Goal: Navigation & Orientation: Find specific page/section

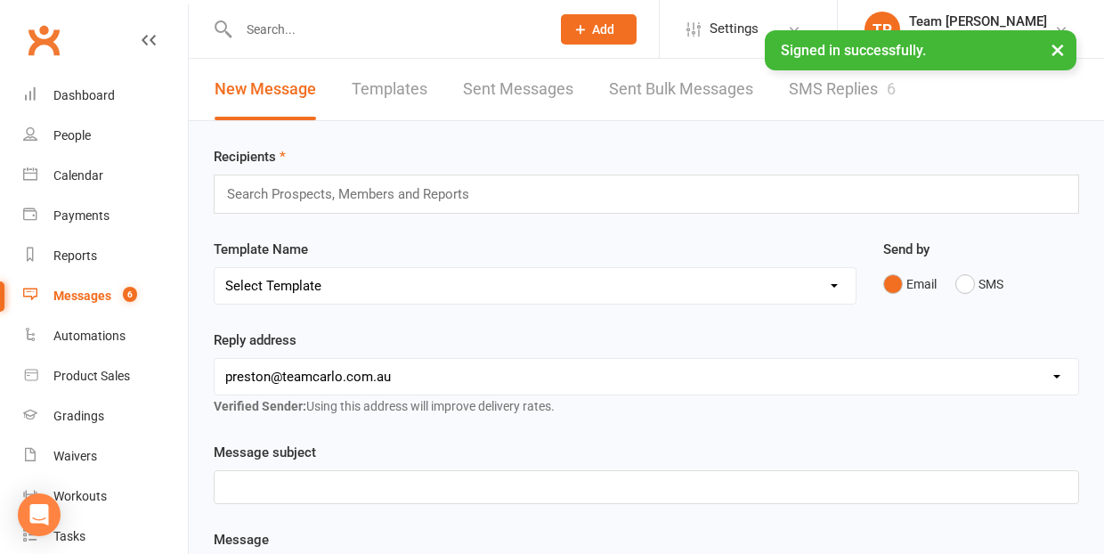
click at [817, 89] on link "SMS Replies 6" at bounding box center [842, 89] width 107 height 61
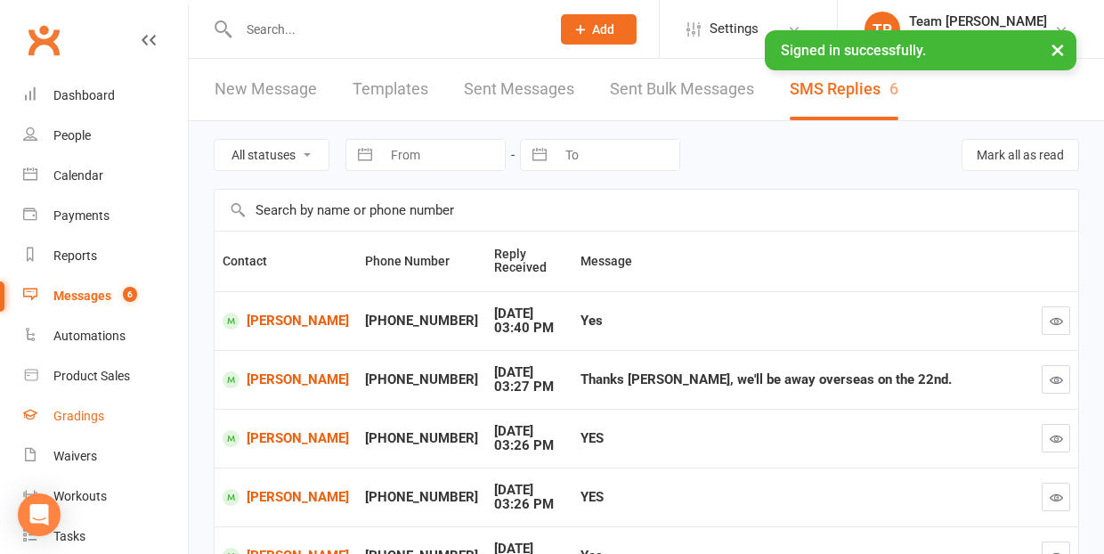
click at [89, 419] on div "Gradings" at bounding box center [78, 416] width 51 height 14
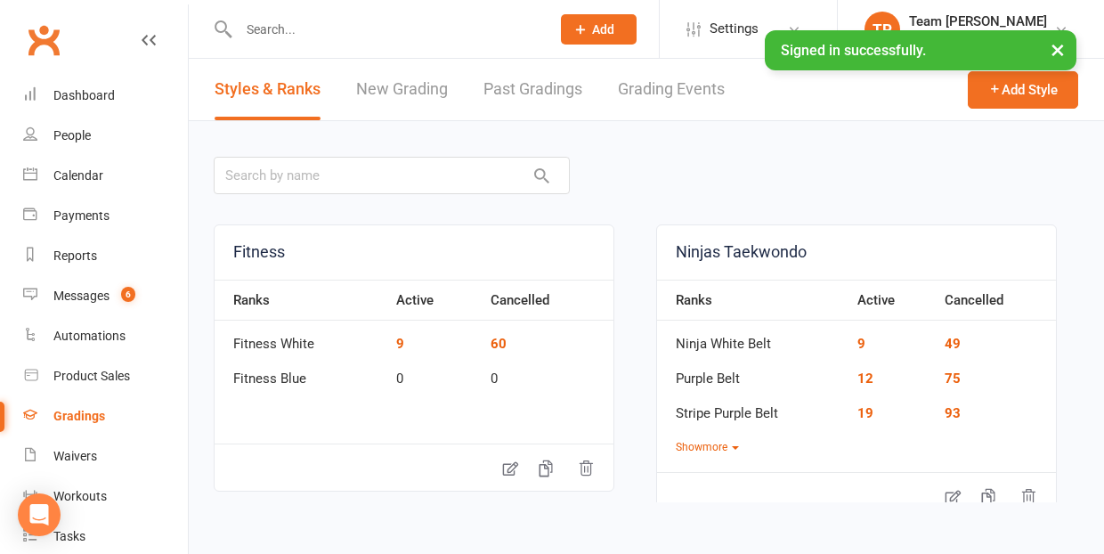
click at [663, 91] on link "Grading Events" at bounding box center [671, 89] width 107 height 61
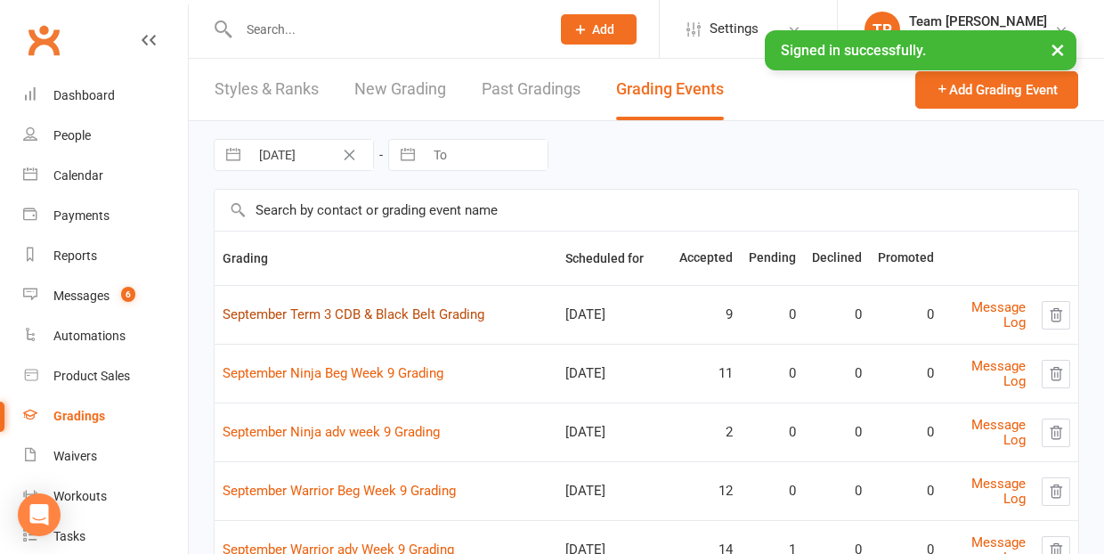
click at [420, 309] on link "September Term 3 CDB & Black Belt Grading" at bounding box center [354, 314] width 262 height 16
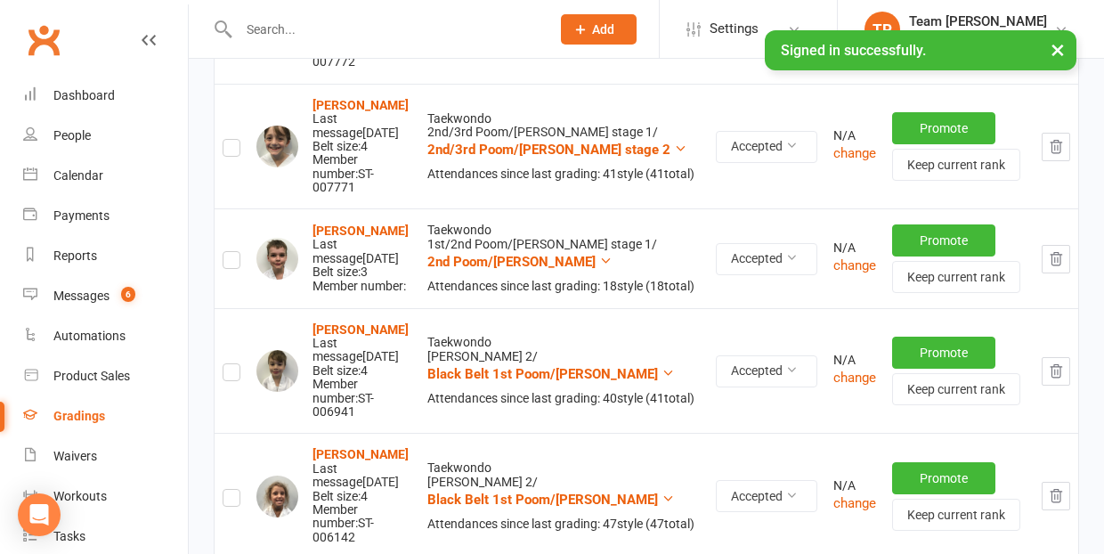
scroll to position [483, 0]
click at [344, 223] on strong "[PERSON_NAME]" at bounding box center [360, 230] width 96 height 14
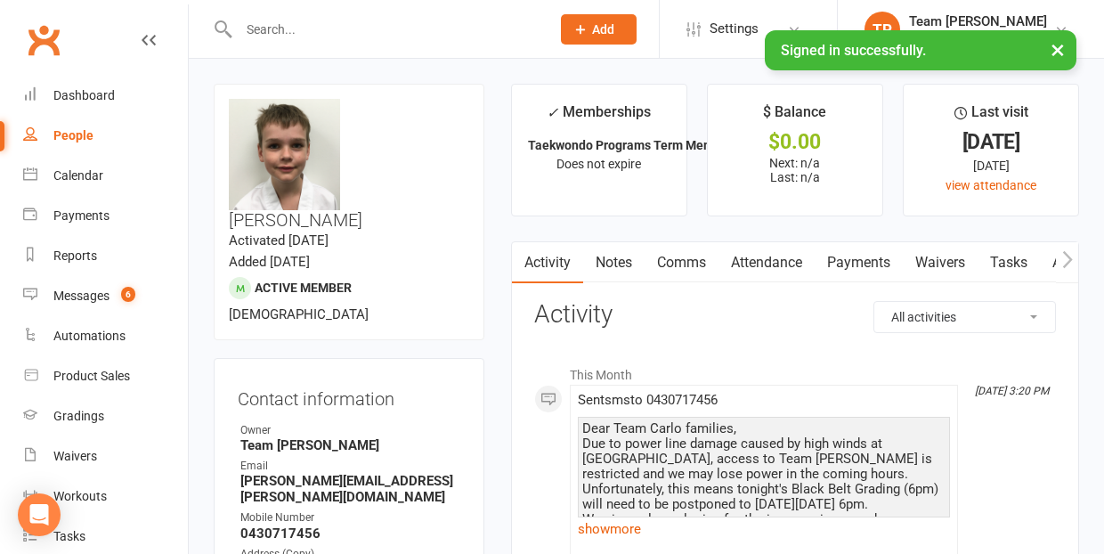
click at [684, 264] on link "Comms" at bounding box center [681, 262] width 74 height 41
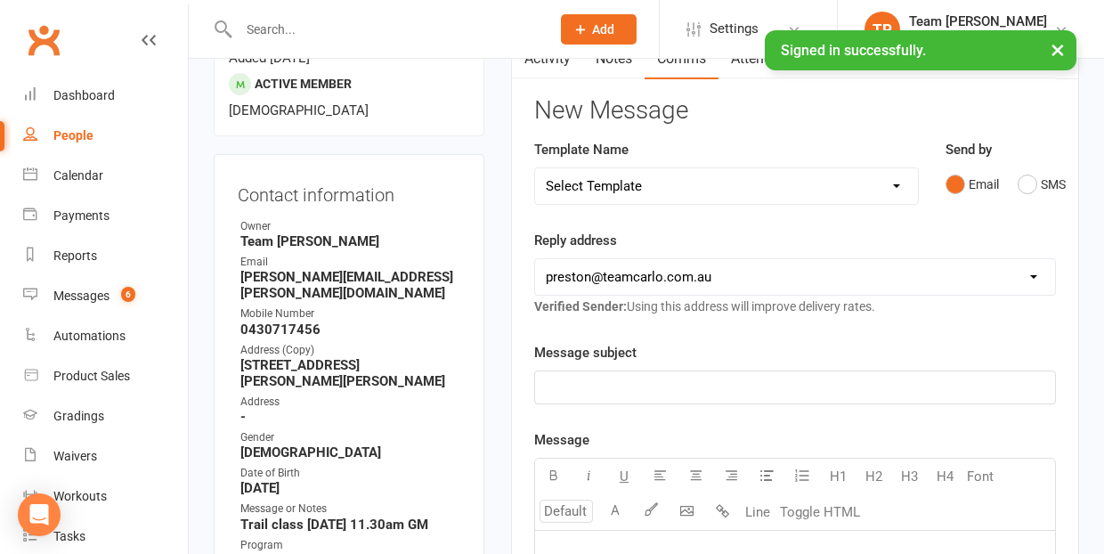
scroll to position [199, 0]
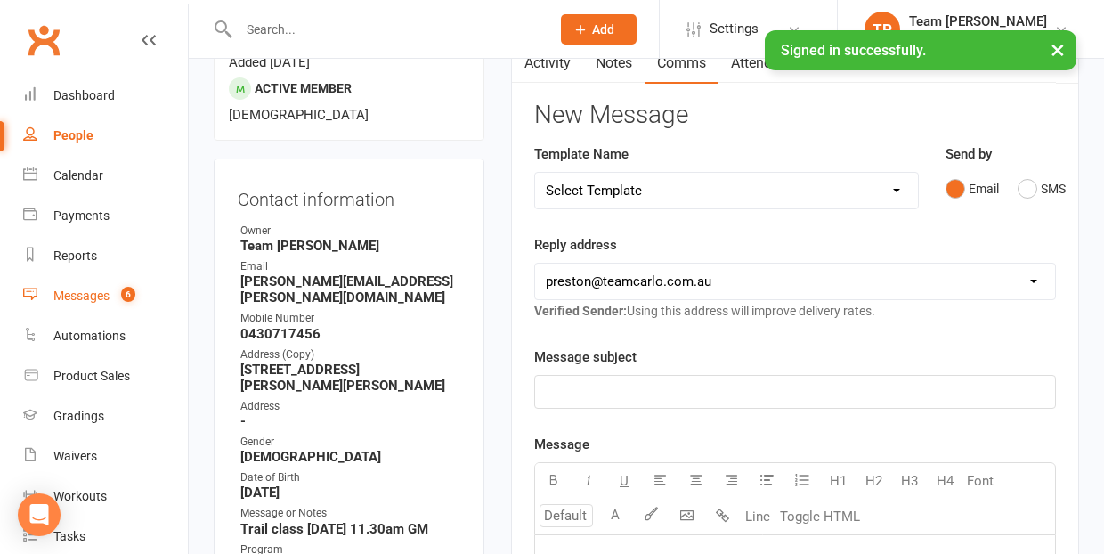
click at [99, 296] on div "Messages" at bounding box center [81, 295] width 56 height 14
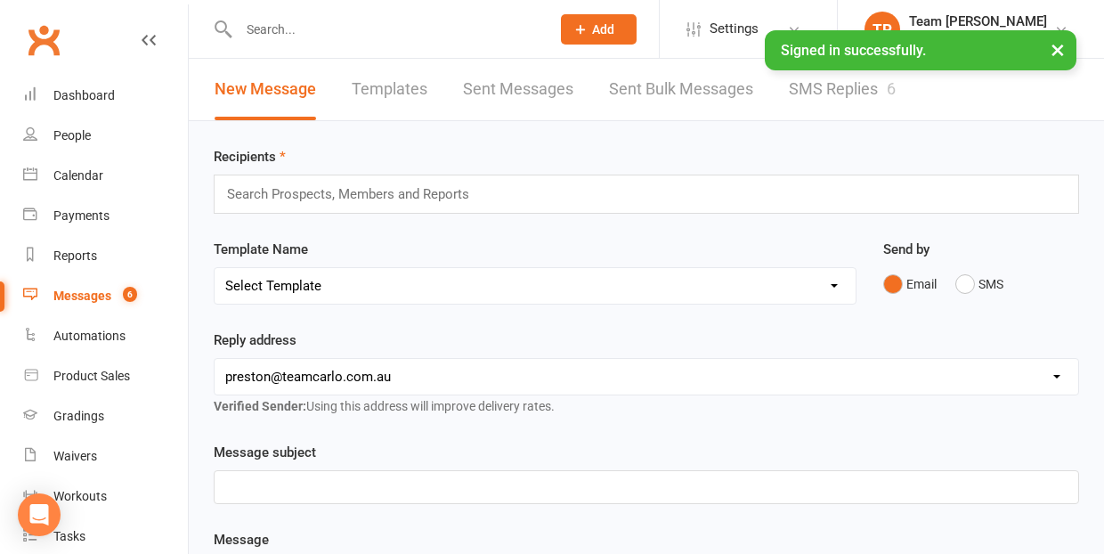
click at [822, 92] on link "SMS Replies 6" at bounding box center [842, 89] width 107 height 61
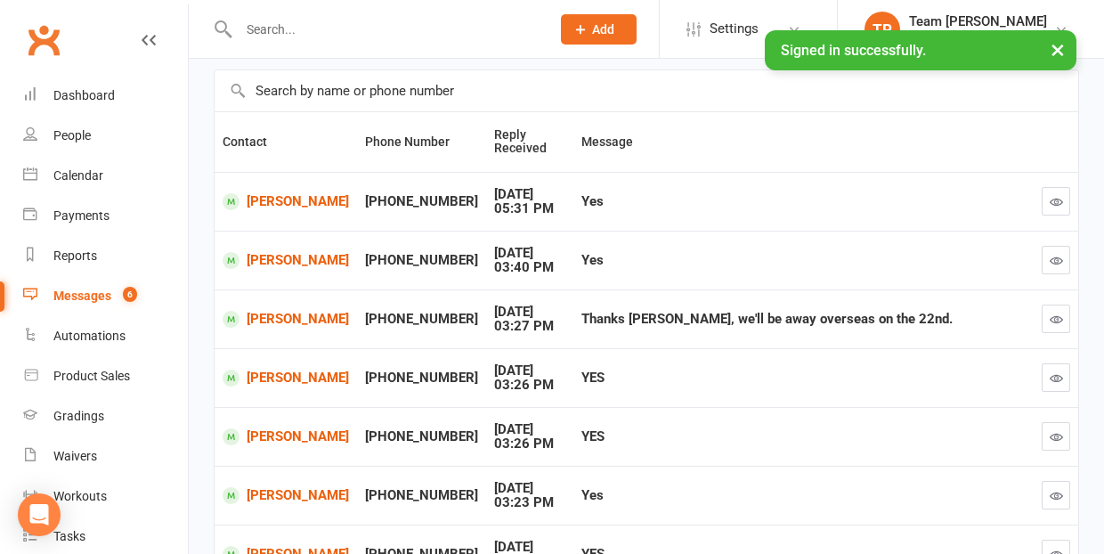
scroll to position [120, 0]
click at [268, 205] on link "[PERSON_NAME]" at bounding box center [286, 200] width 126 height 17
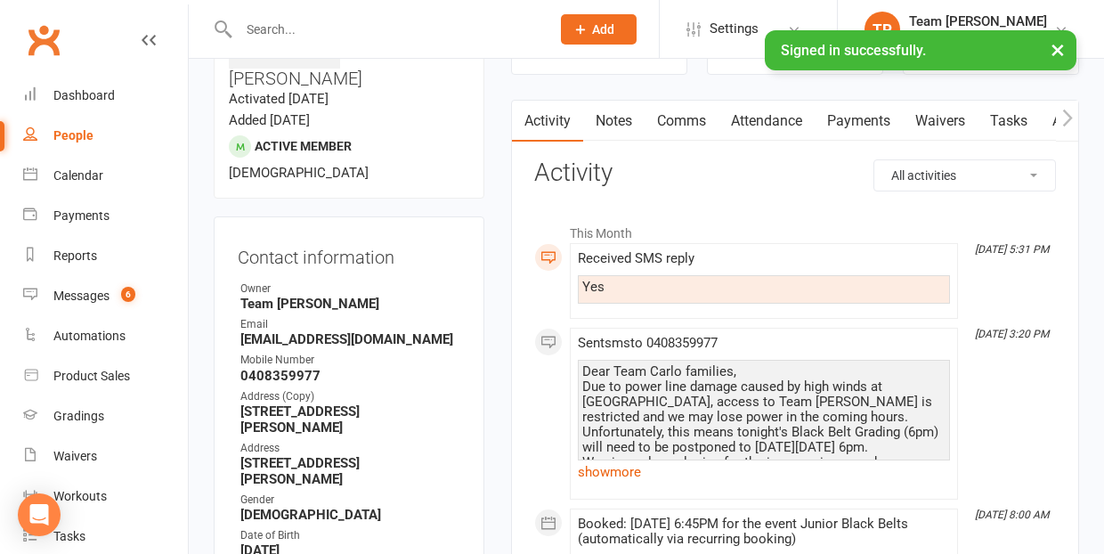
scroll to position [154, 0]
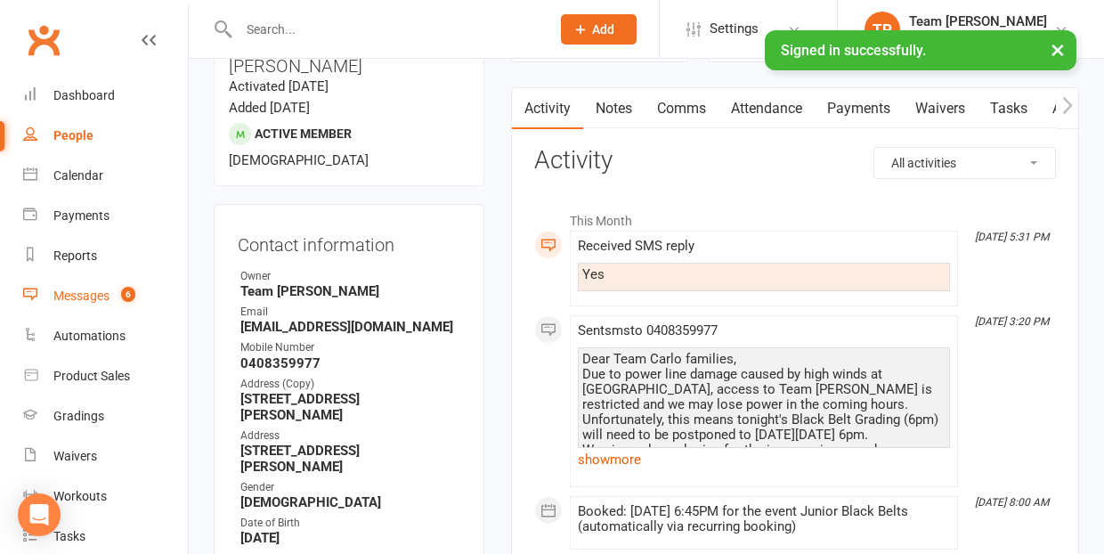
click at [83, 296] on div "Messages" at bounding box center [81, 295] width 56 height 14
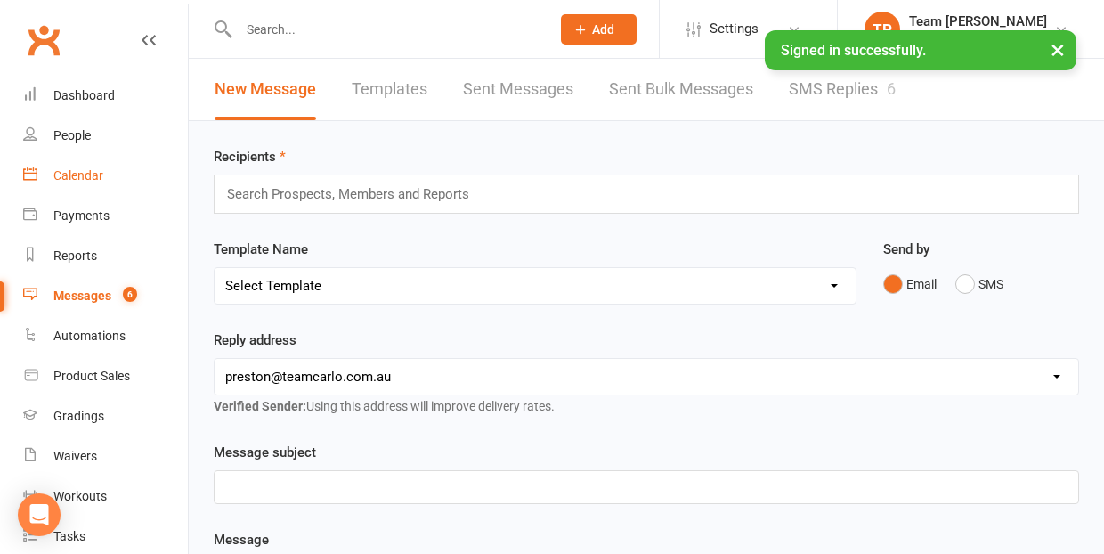
click at [81, 170] on div "Calendar" at bounding box center [78, 175] width 50 height 14
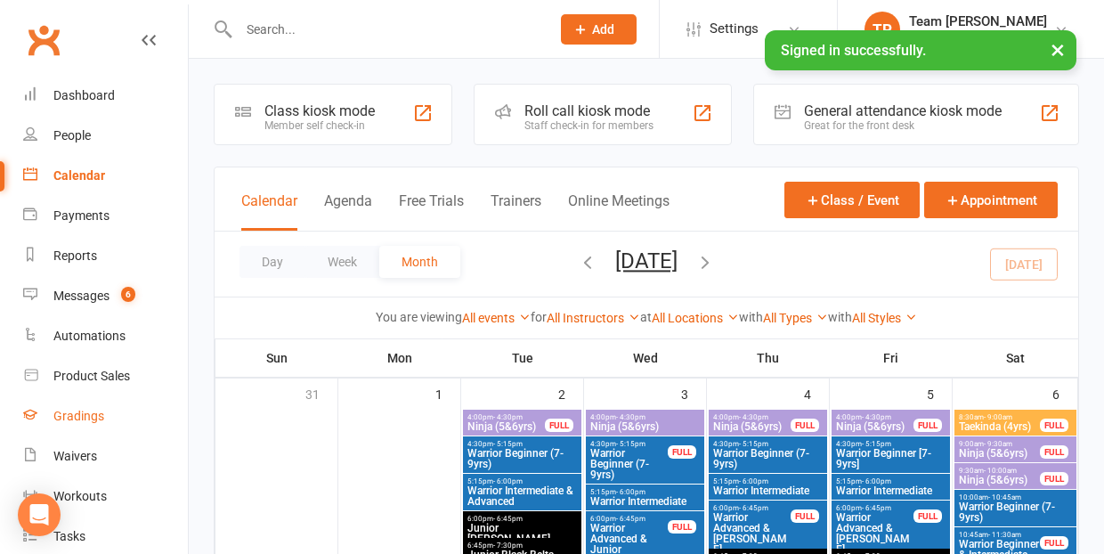
click at [92, 413] on div "Gradings" at bounding box center [78, 416] width 51 height 14
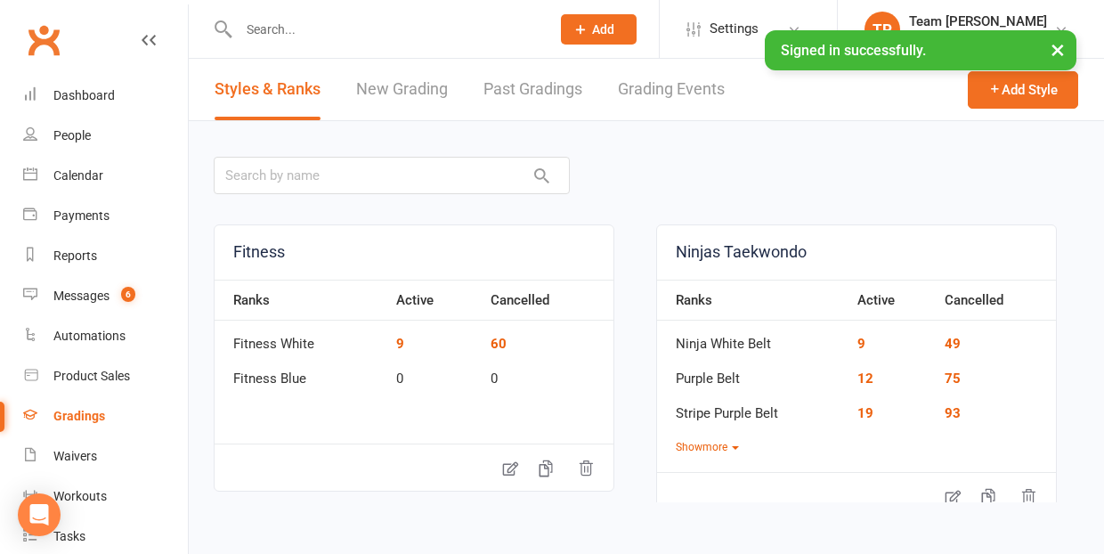
click at [669, 84] on link "Grading Events" at bounding box center [671, 89] width 107 height 61
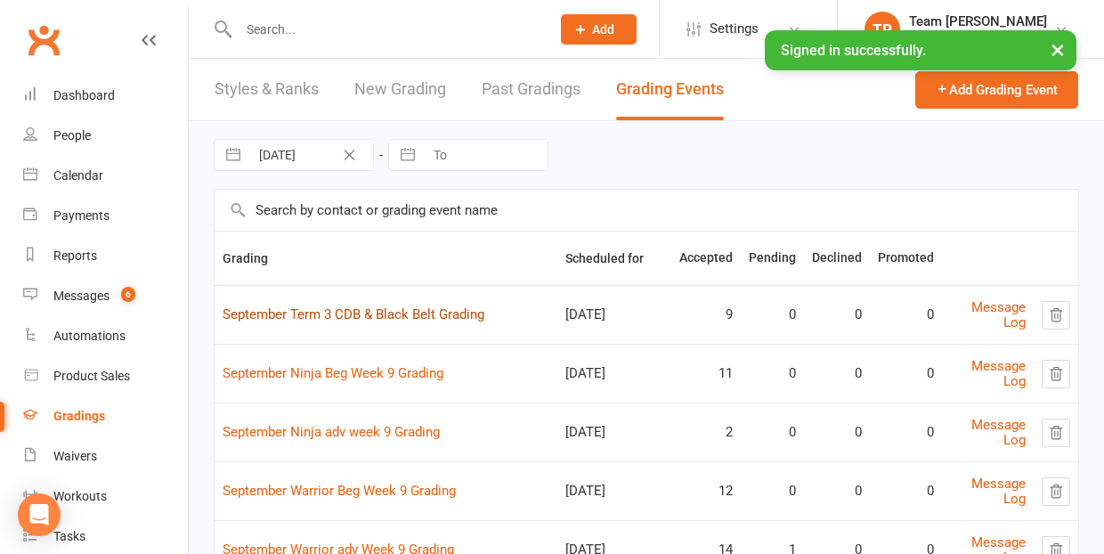
click at [365, 311] on link "September Term 3 CDB & Black Belt Grading" at bounding box center [354, 314] width 262 height 16
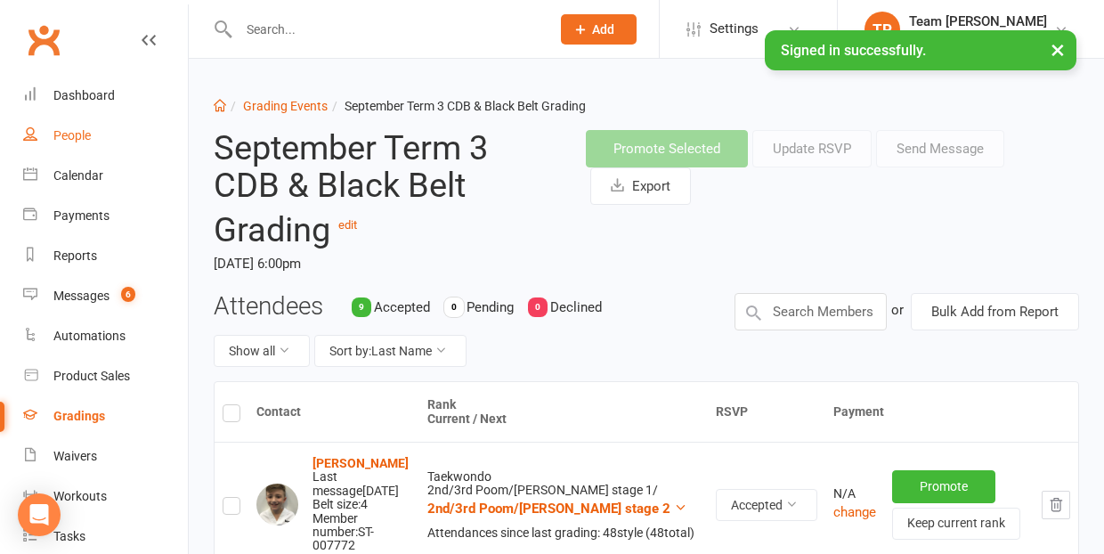
click at [78, 134] on div "People" at bounding box center [71, 135] width 37 height 14
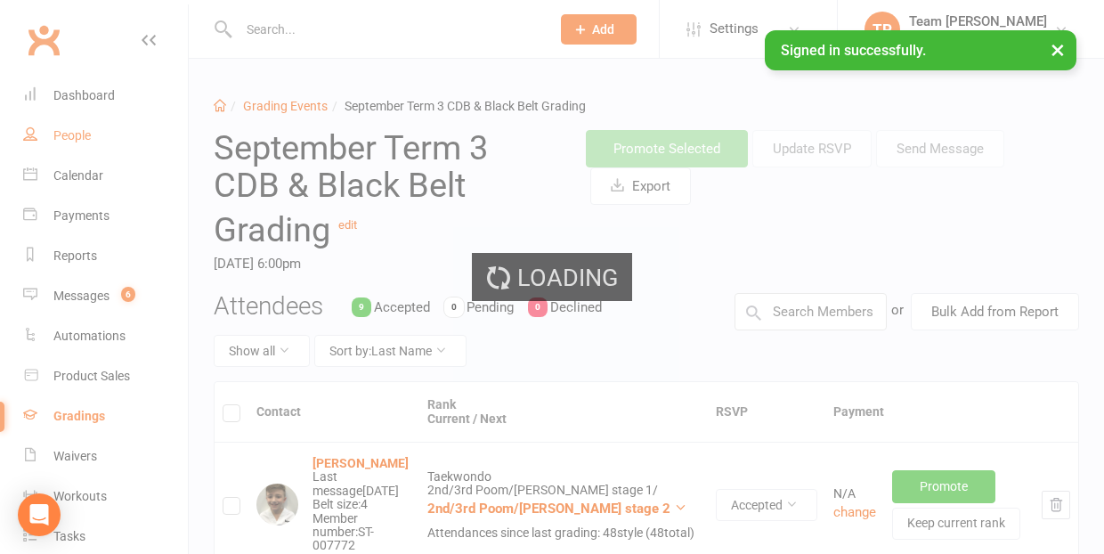
select select "100"
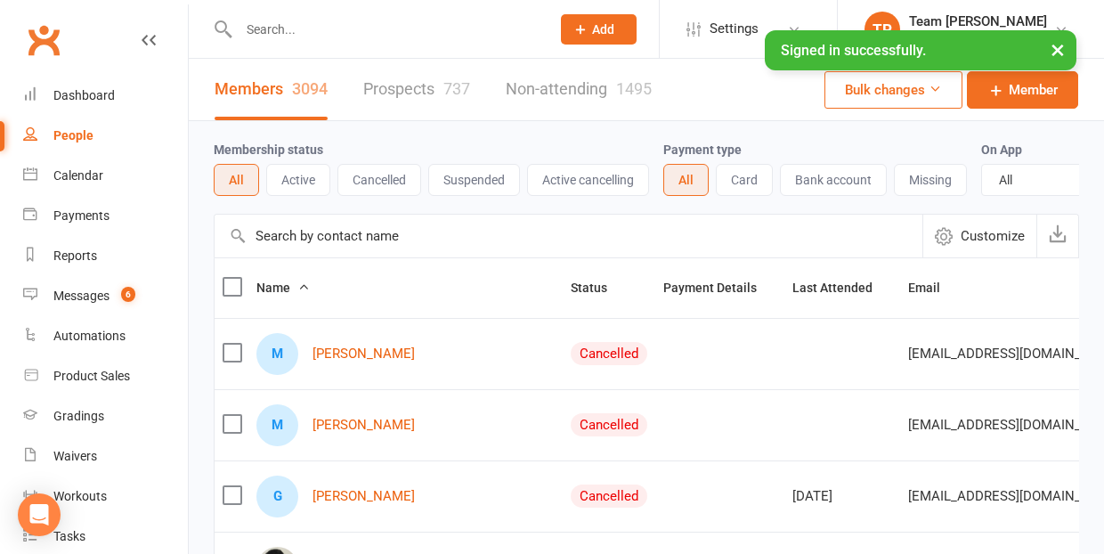
click at [353, 24] on input "text" at bounding box center [385, 29] width 304 height 25
click at [321, 20] on input "text" at bounding box center [385, 29] width 304 height 25
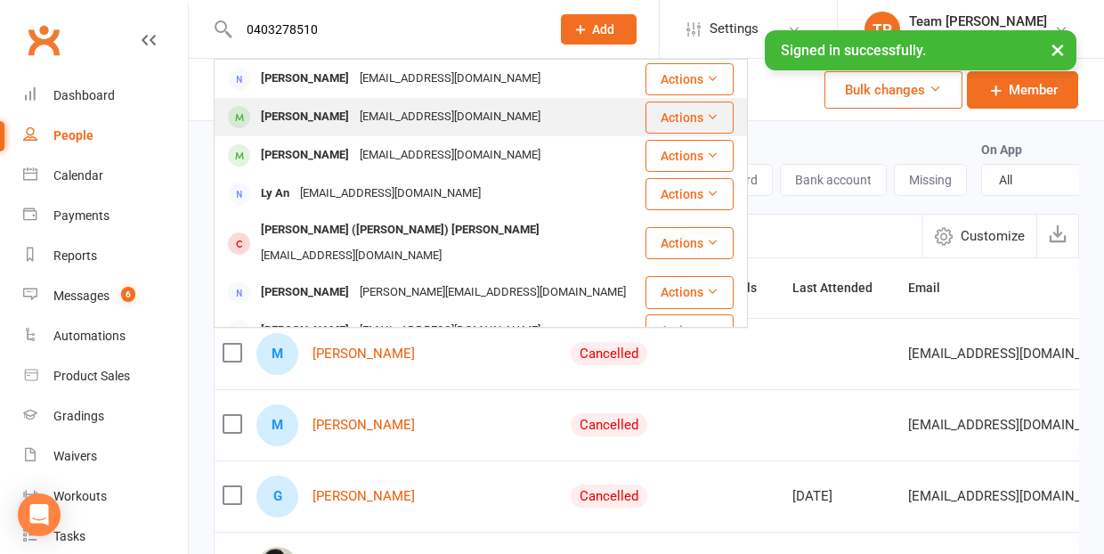
type input "0403278510"
click at [314, 118] on div "[PERSON_NAME]" at bounding box center [304, 117] width 99 height 26
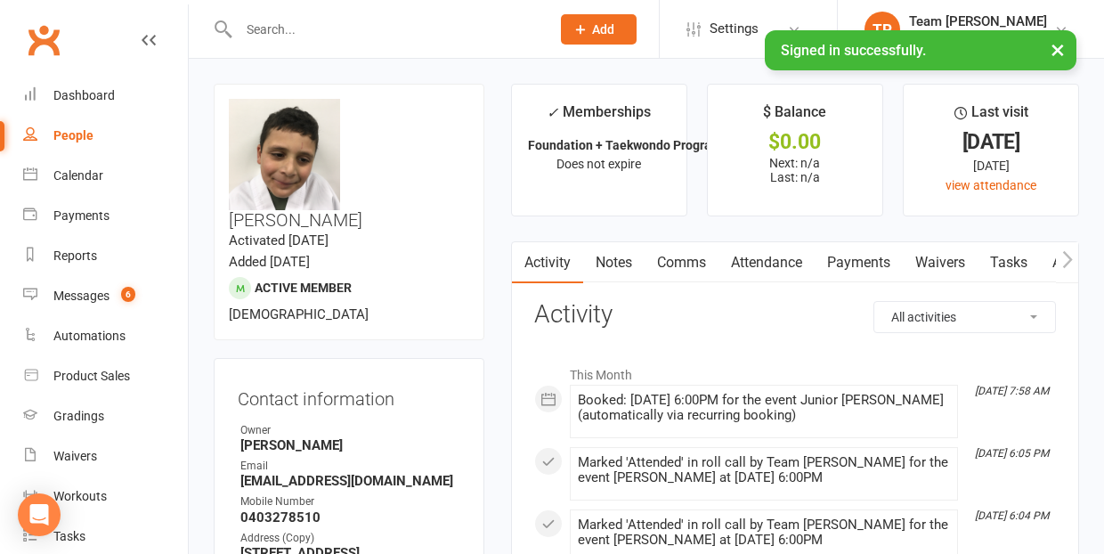
click at [71, 141] on div "People" at bounding box center [73, 135] width 40 height 14
select select "100"
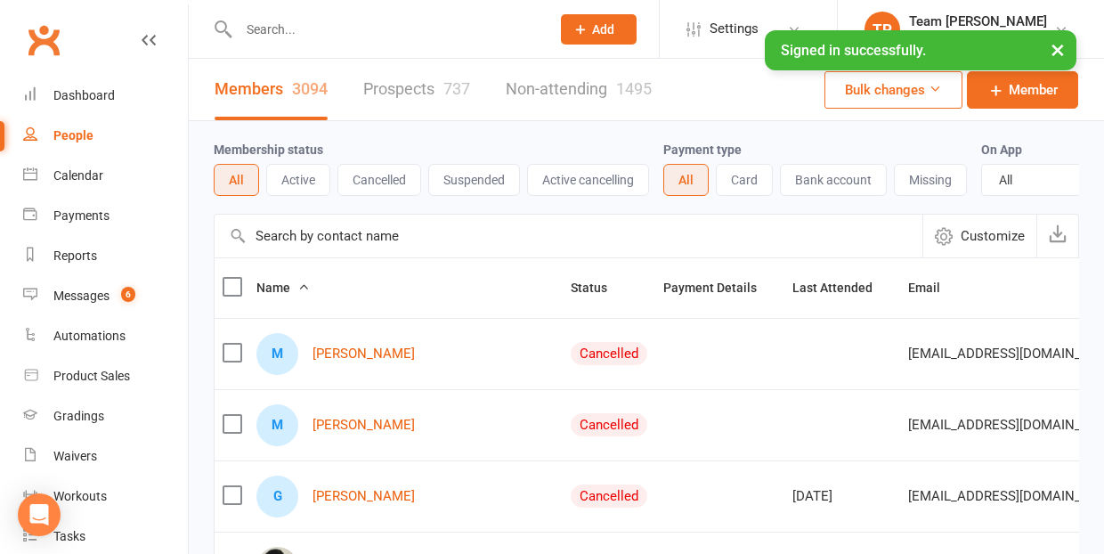
click at [318, 25] on input "text" at bounding box center [385, 29] width 304 height 25
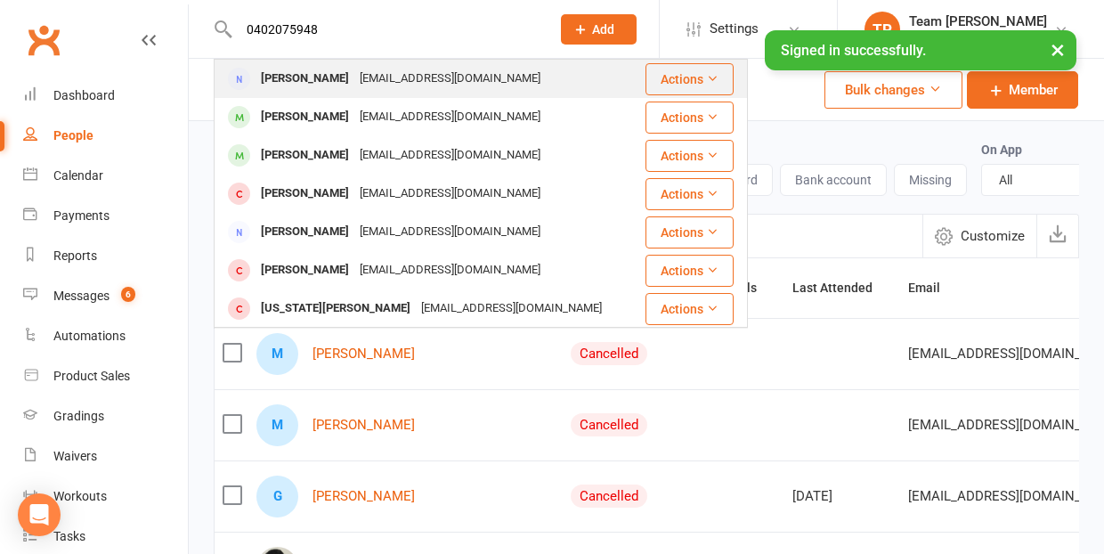
type input "0402075948"
click at [288, 81] on div "[PERSON_NAME]" at bounding box center [304, 79] width 99 height 26
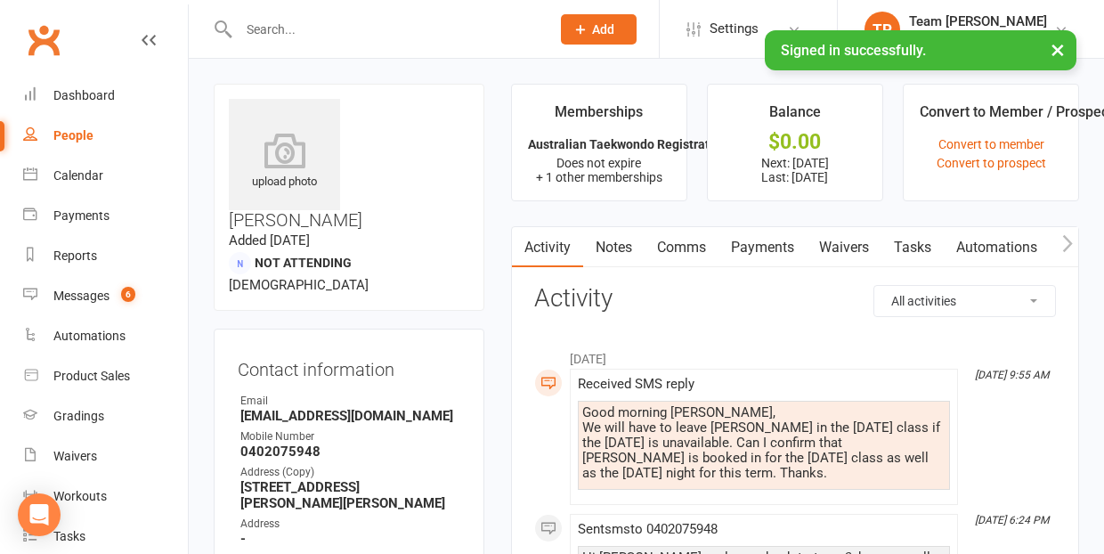
click at [77, 135] on div "People" at bounding box center [73, 135] width 40 height 14
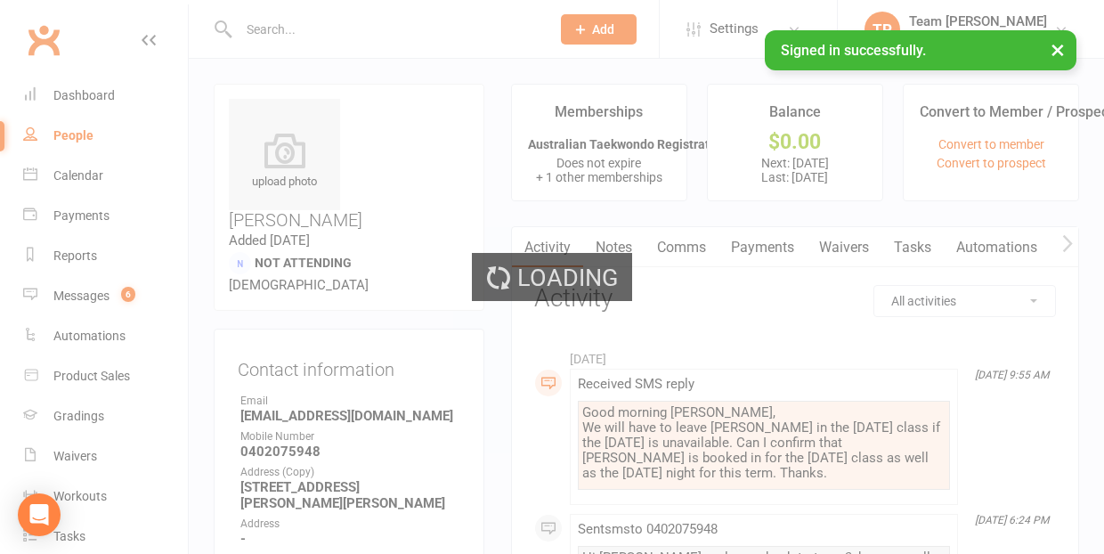
select select "100"
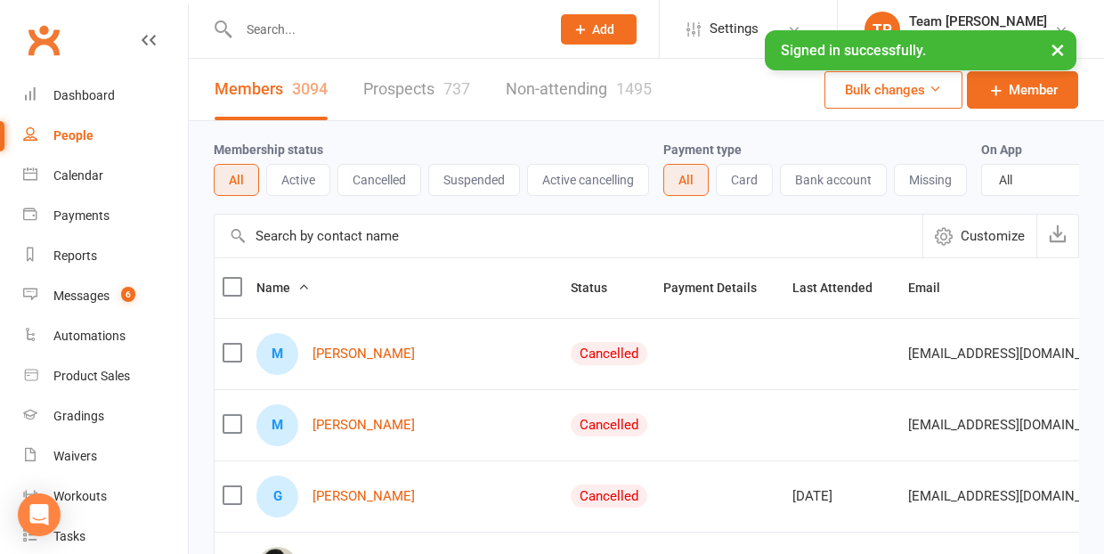
click at [328, 24] on input "text" at bounding box center [385, 29] width 304 height 25
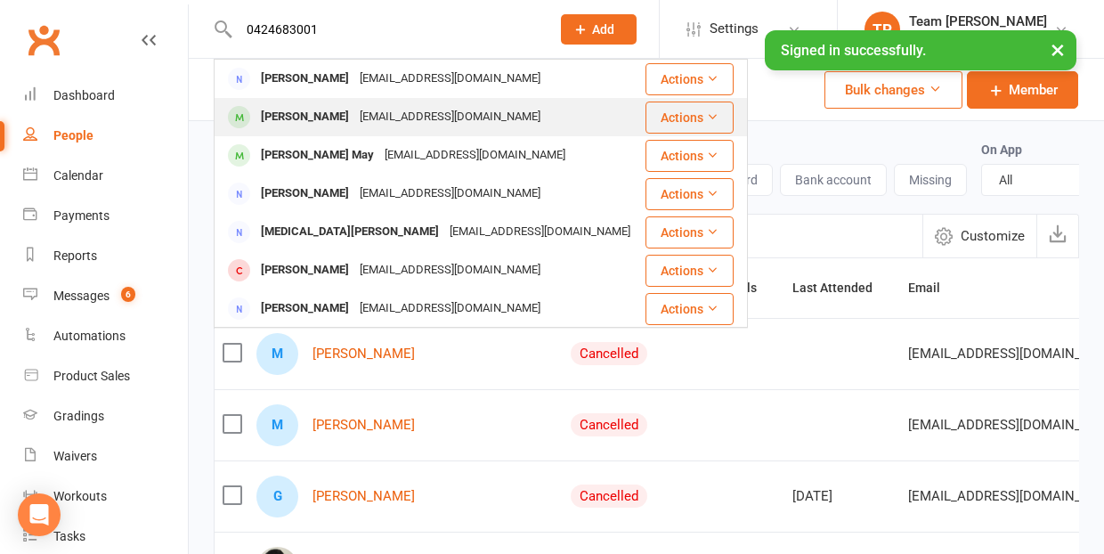
type input "0424683001"
click at [292, 117] on div "[PERSON_NAME]" at bounding box center [304, 117] width 99 height 26
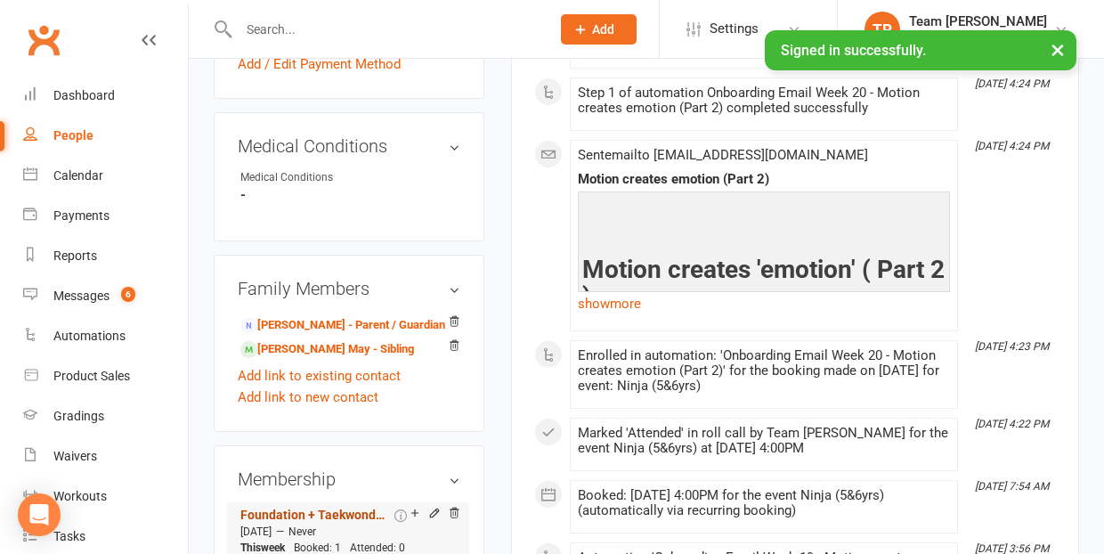
scroll to position [1012, 0]
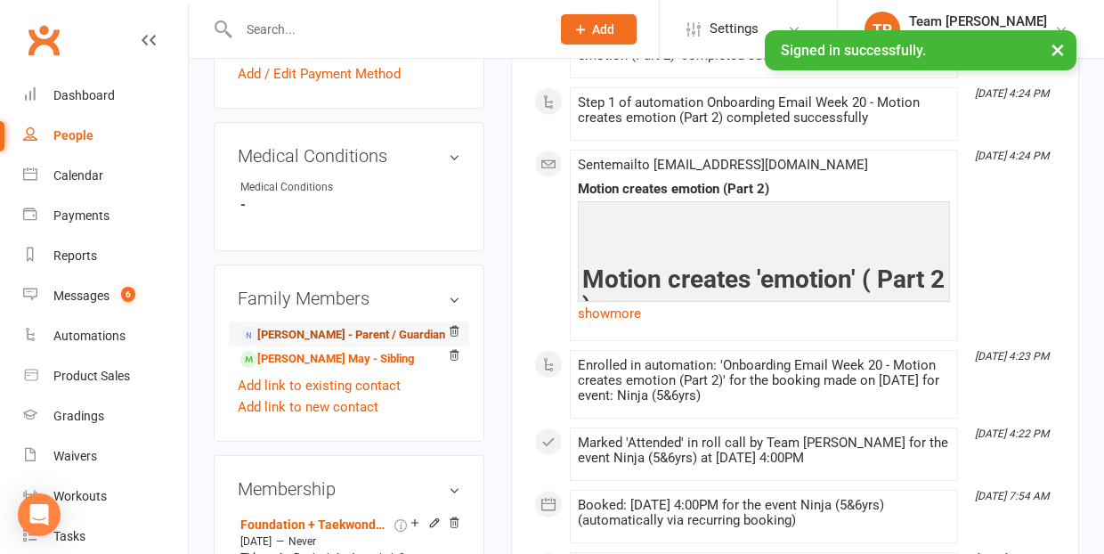
click at [350, 326] on link "[PERSON_NAME] - Parent / Guardian" at bounding box center [342, 335] width 205 height 19
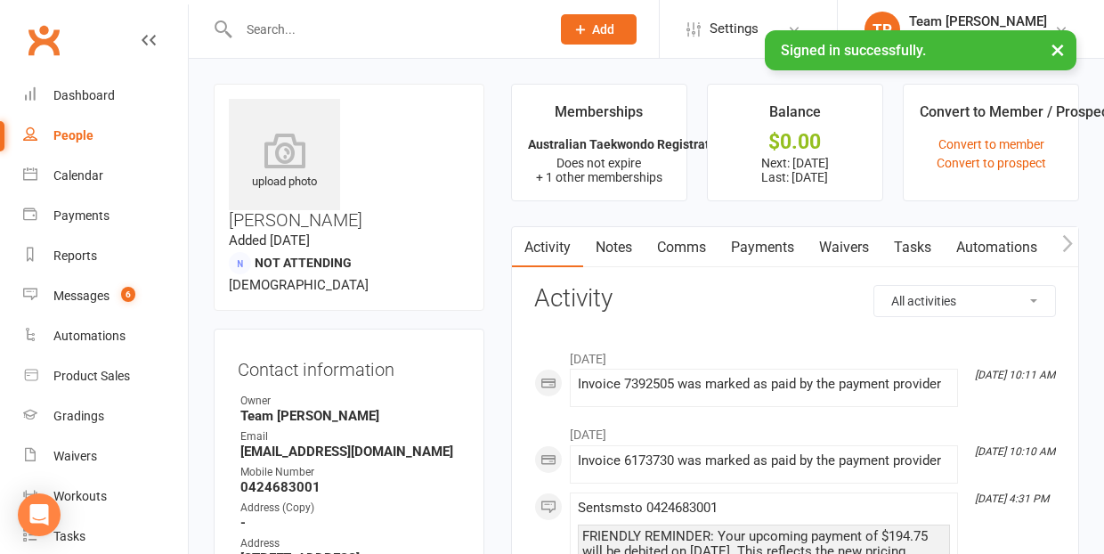
click at [763, 248] on link "Payments" at bounding box center [762, 247] width 88 height 41
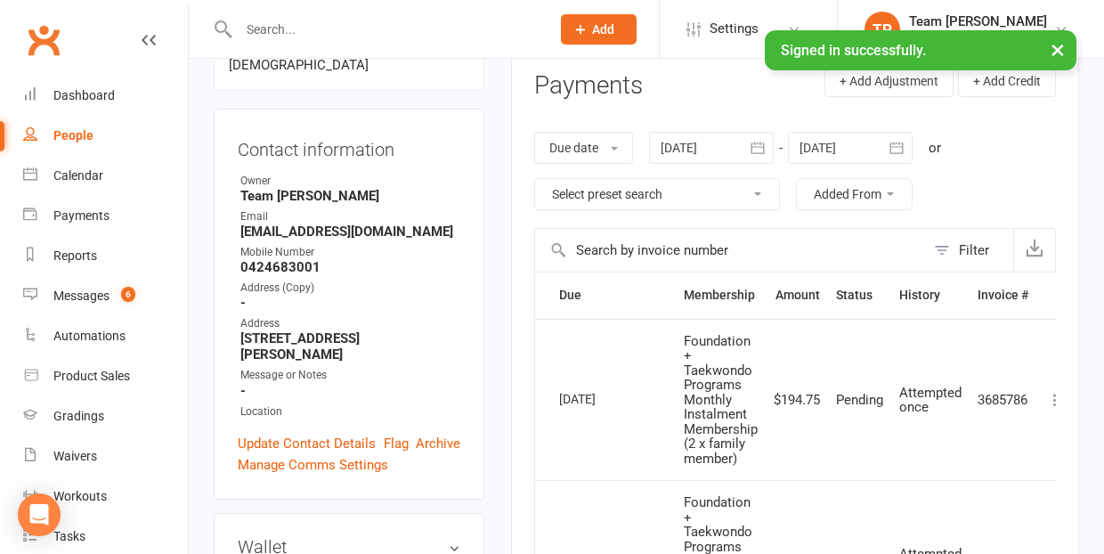
scroll to position [219, 0]
click at [91, 289] on div "Messages" at bounding box center [81, 295] width 56 height 14
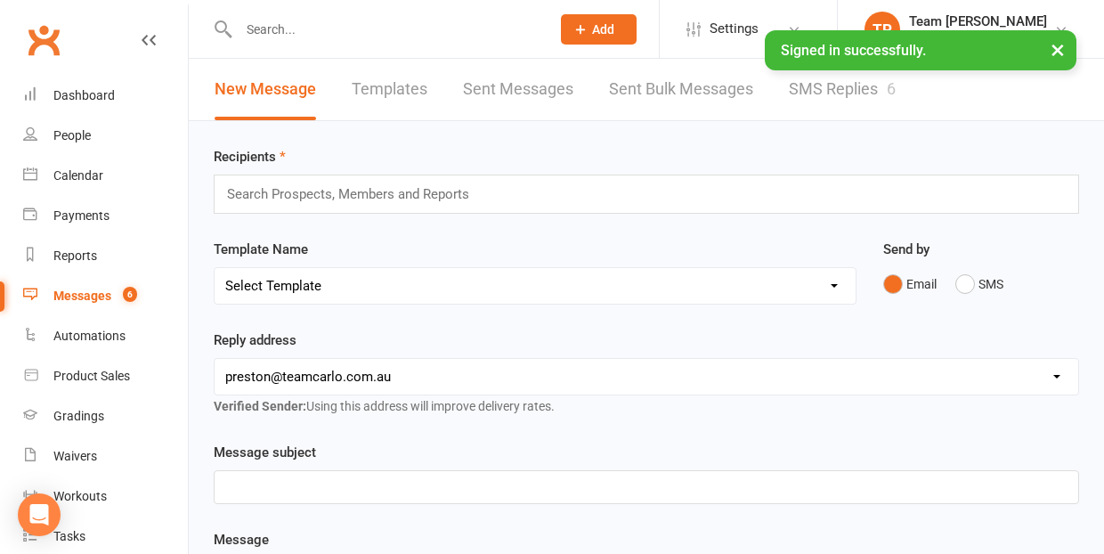
click at [824, 90] on link "SMS Replies 6" at bounding box center [842, 89] width 107 height 61
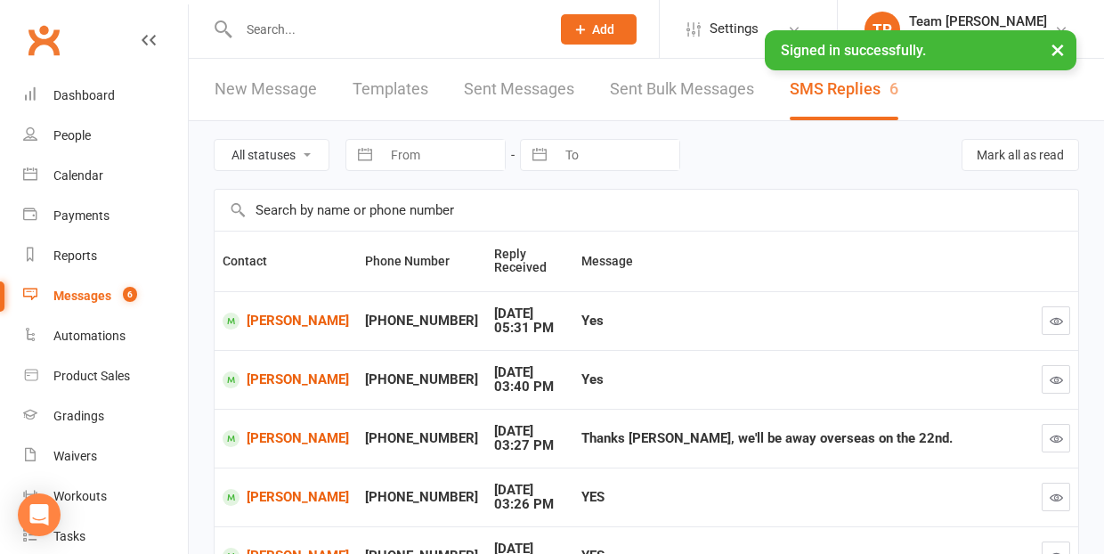
scroll to position [85, 0]
